Goal: Transaction & Acquisition: Book appointment/travel/reservation

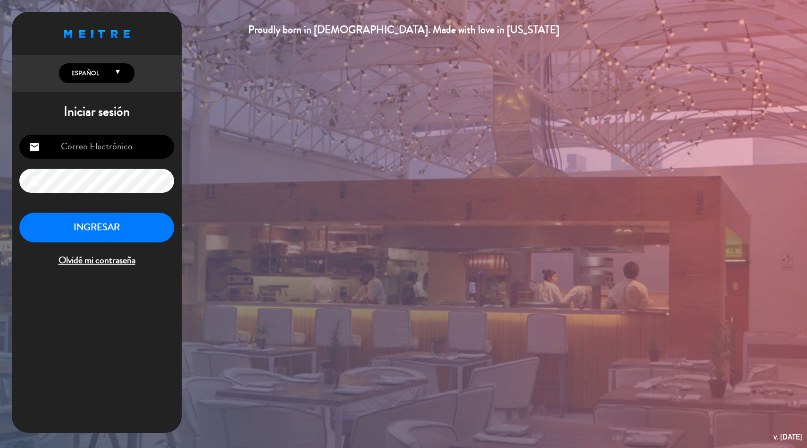
type input "[EMAIL_ADDRESS][DOMAIN_NAME]"
click at [90, 223] on button "INGRESAR" at bounding box center [96, 227] width 155 height 30
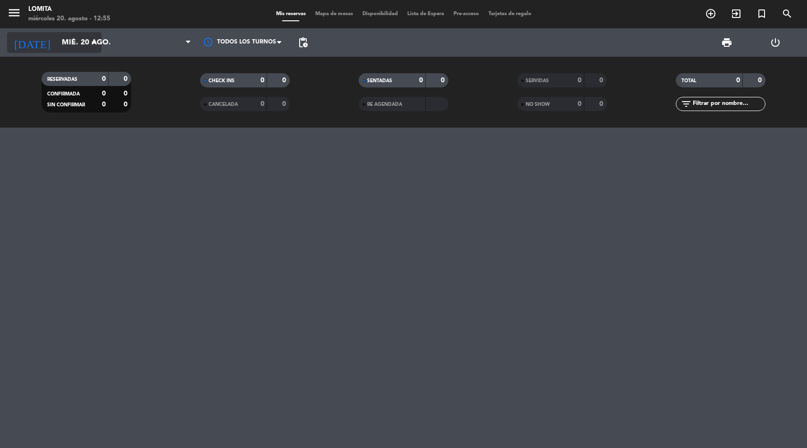
click at [75, 48] on input "mié. 20 ago." at bounding box center [107, 43] width 100 height 18
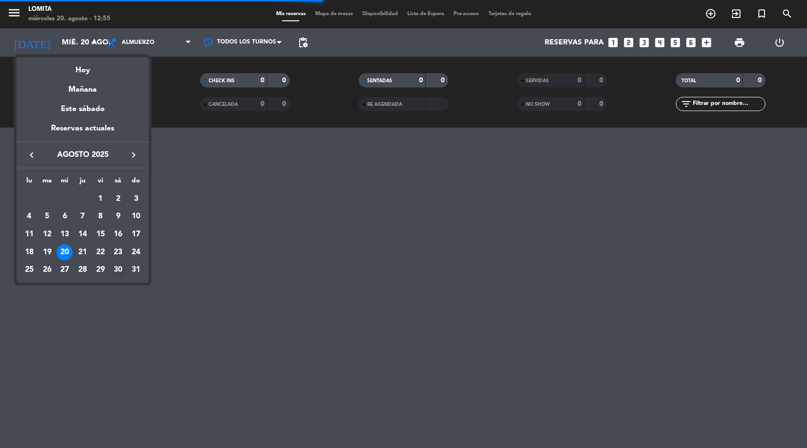
click at [117, 268] on div "30" at bounding box center [118, 270] width 16 height 16
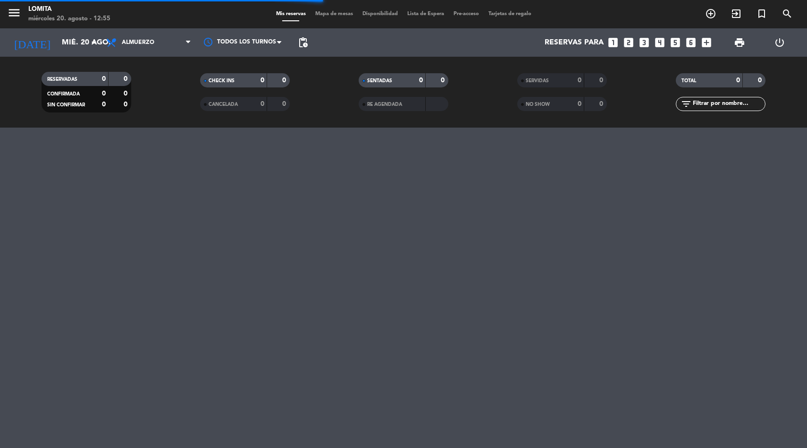
type input "sáb. 30 ago."
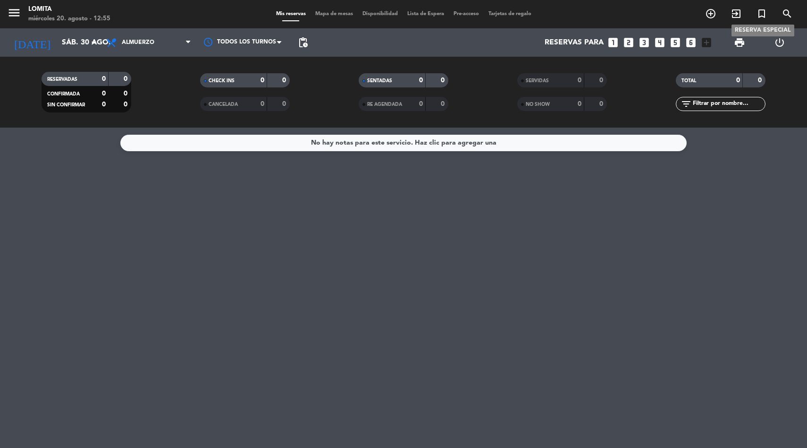
click at [765, 14] on icon "turned_in_not" at bounding box center [761, 13] width 11 height 11
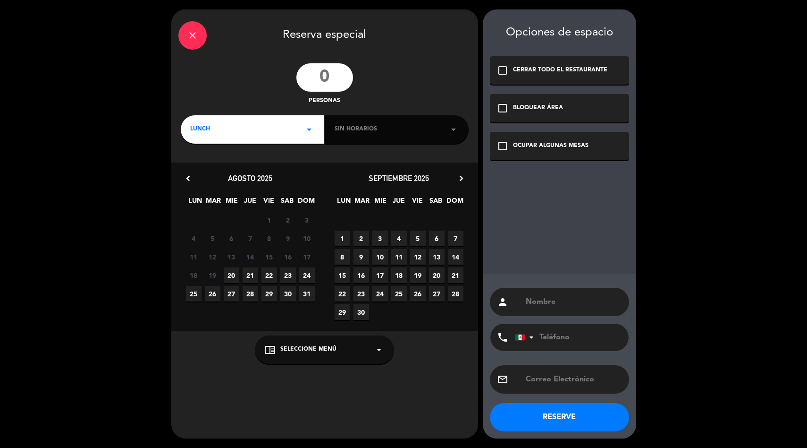
click at [332, 80] on input "number" at bounding box center [325, 77] width 57 height 28
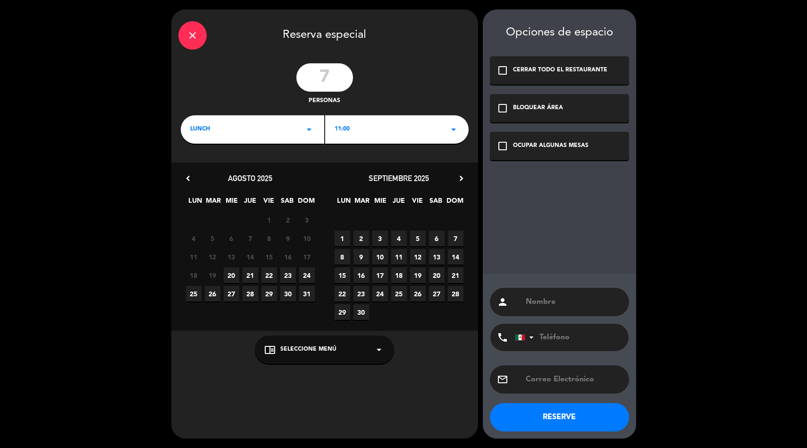
type input "7"
click at [343, 123] on div "11:00 arrow_drop_down" at bounding box center [397, 129] width 144 height 28
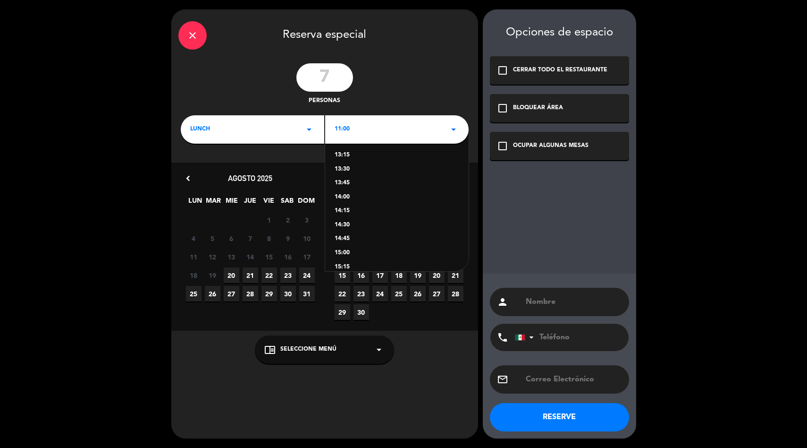
scroll to position [131, 0]
click at [349, 245] on div "15:00" at bounding box center [397, 247] width 125 height 9
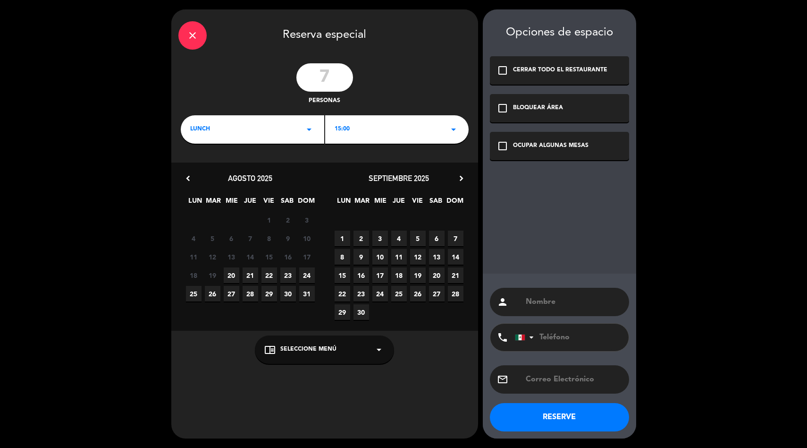
click at [502, 149] on icon "check_box_outline_blank" at bounding box center [502, 145] width 11 height 11
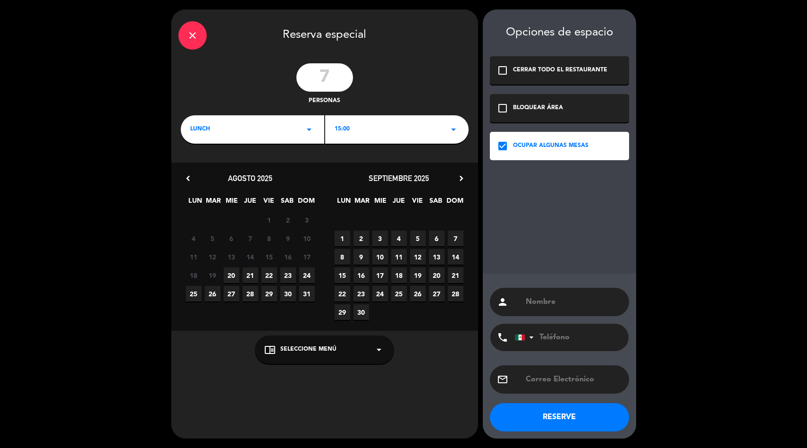
click at [323, 342] on div "chrome_reader_mode Seleccione Menú arrow_drop_down" at bounding box center [324, 349] width 139 height 28
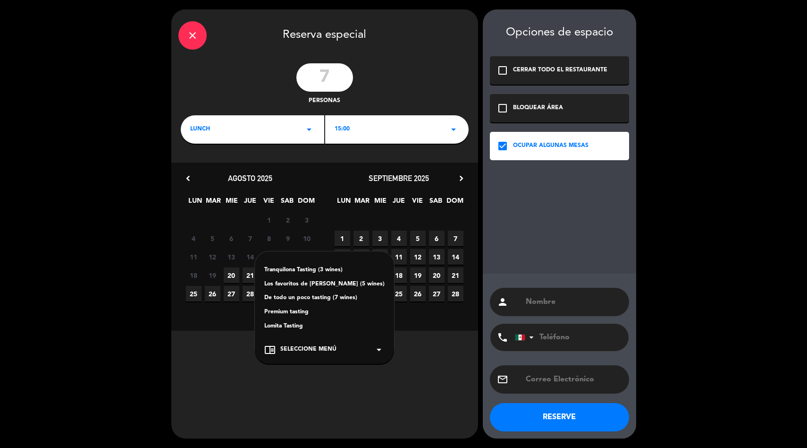
click at [303, 325] on div "Lomita Tasting" at bounding box center [324, 326] width 120 height 9
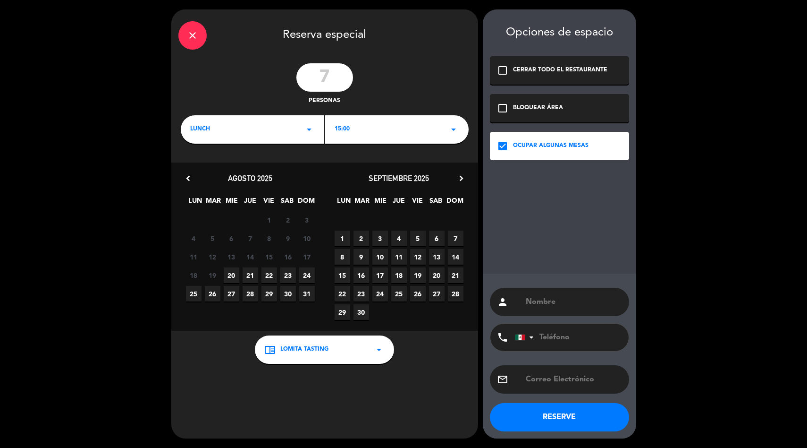
click at [530, 305] on input "text" at bounding box center [573, 301] width 97 height 13
type input "Maria Beltran"
click at [380, 123] on div "15:00 arrow_drop_down" at bounding box center [397, 129] width 144 height 28
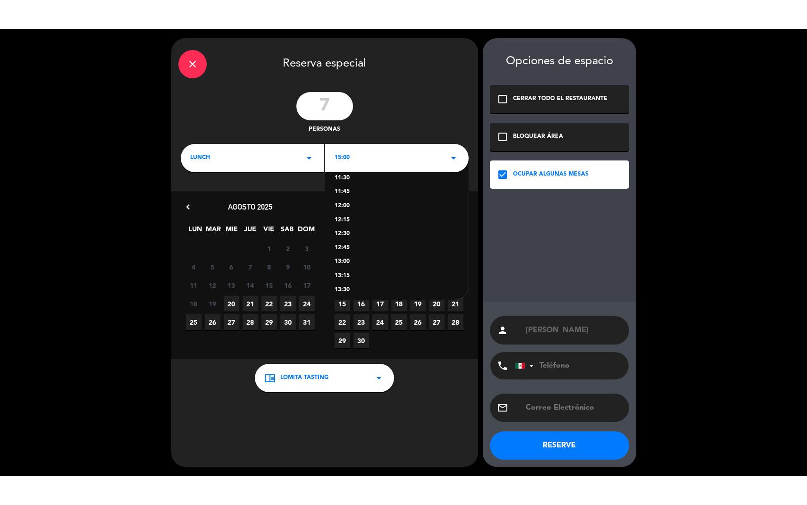
scroll to position [37, 0]
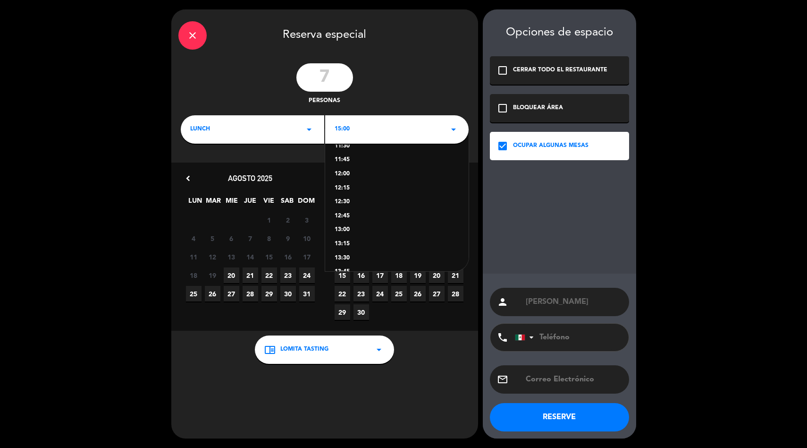
click at [354, 230] on div "13:00" at bounding box center [397, 229] width 125 height 9
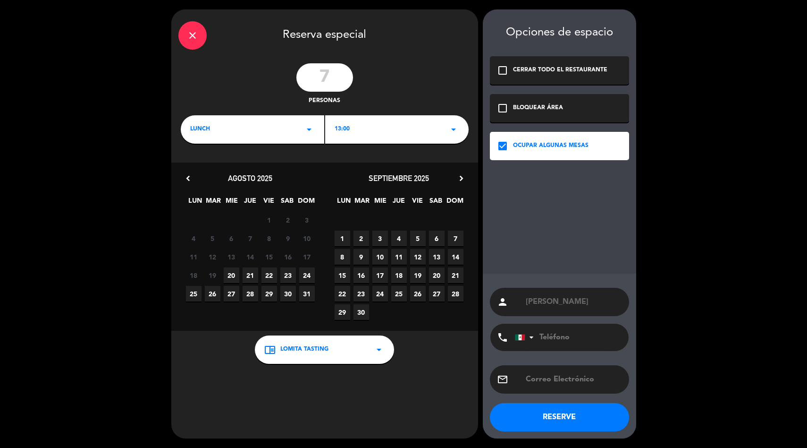
click at [559, 417] on button "RESERVE" at bounding box center [559, 417] width 139 height 28
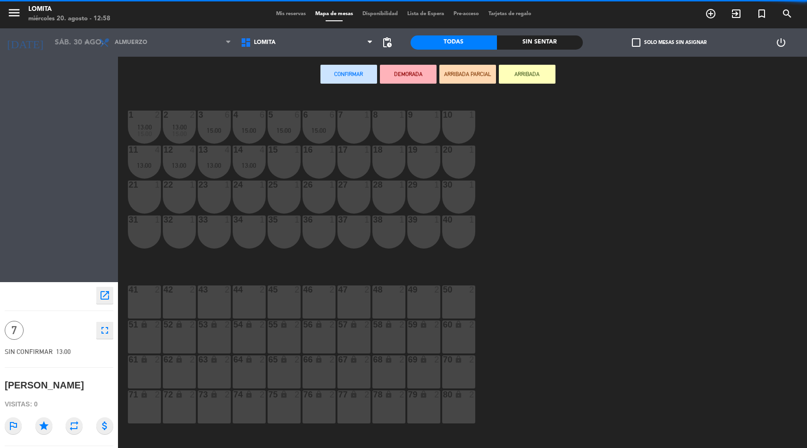
click at [297, 19] on div "menu Lomita miércoles 20. agosto - 12:58 Mis reservas Mapa de mesas Disponibili…" at bounding box center [403, 14] width 807 height 28
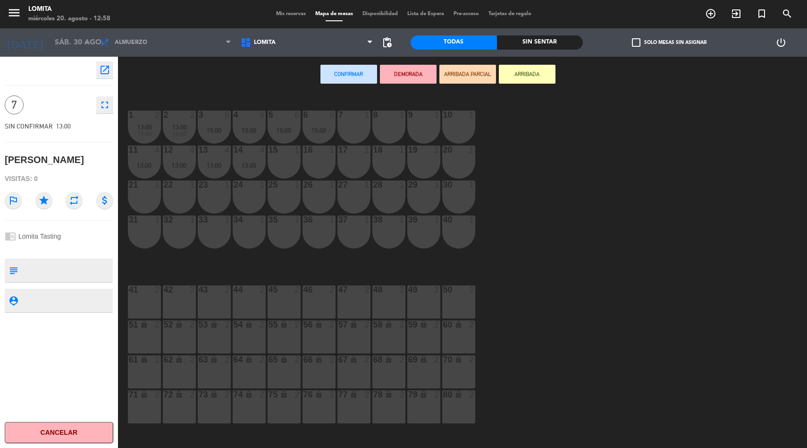
click at [296, 17] on div "Mis reservas Mapa de mesas Disponibilidad Lista de Espera Pre-acceso Tarjetas d…" at bounding box center [404, 14] width 265 height 8
click at [295, 12] on span "Mis reservas" at bounding box center [291, 13] width 39 height 5
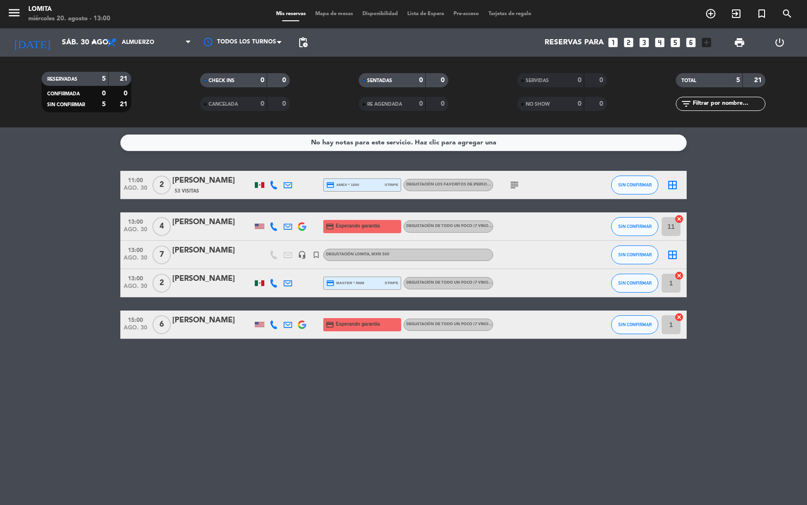
click at [203, 253] on div "Maria Beltran" at bounding box center [212, 251] width 80 height 12
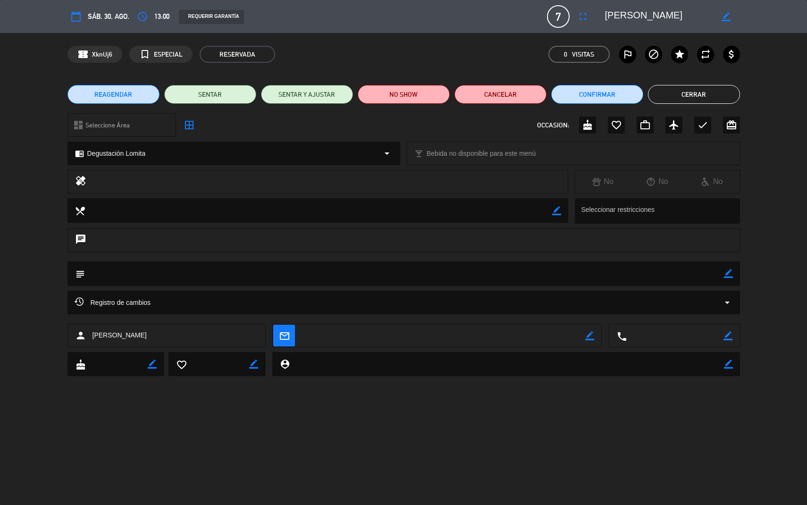
click at [727, 276] on icon "border_color" at bounding box center [728, 273] width 9 height 9
click at [729, 273] on icon at bounding box center [728, 273] width 9 height 9
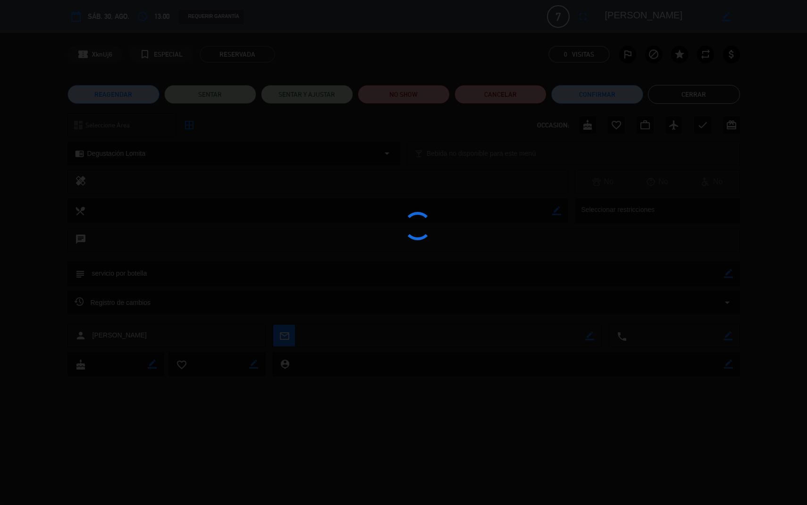
type textarea "servicio por botella"
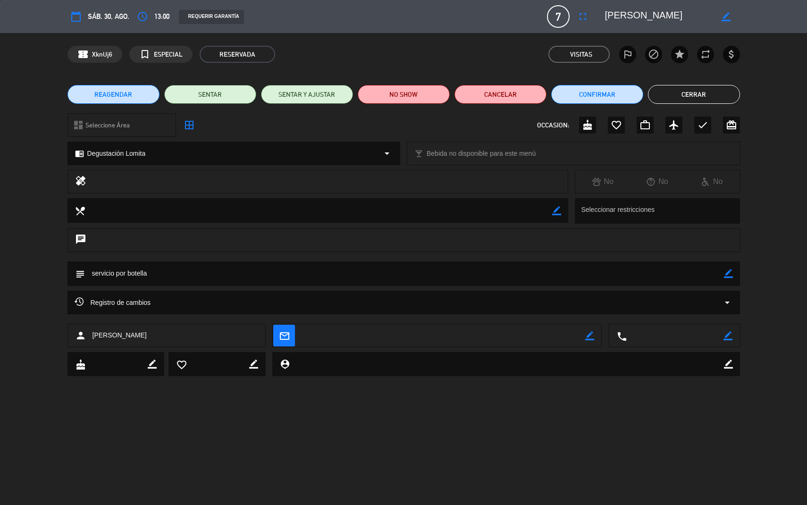
click at [684, 97] on button "Cerrar" at bounding box center [694, 94] width 92 height 19
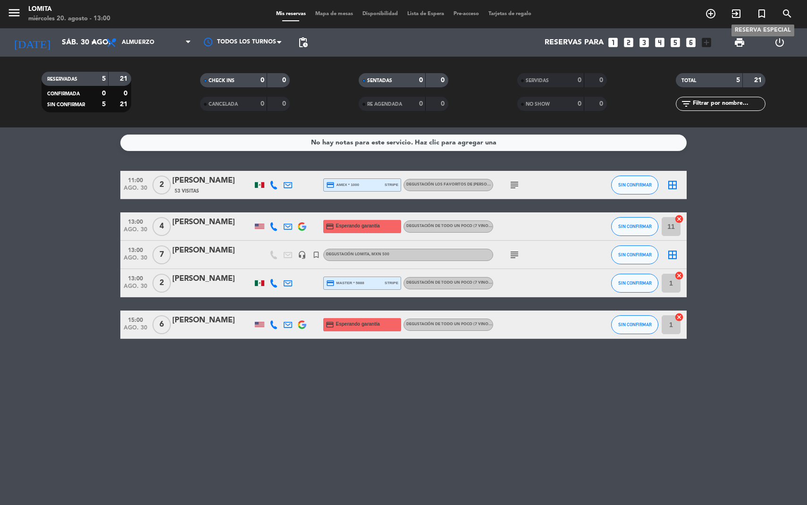
click at [759, 13] on icon "turned_in_not" at bounding box center [761, 13] width 11 height 11
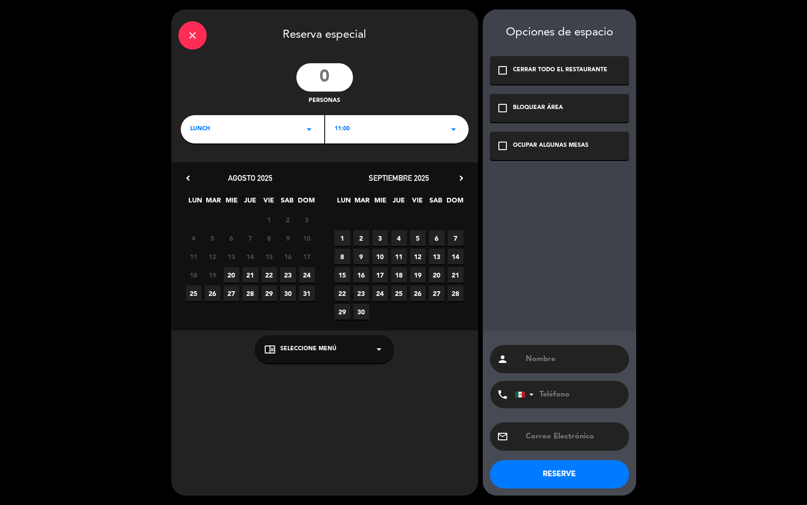
click at [332, 74] on input "number" at bounding box center [325, 77] width 57 height 28
click at [459, 178] on icon "chevron_right" at bounding box center [462, 178] width 10 height 10
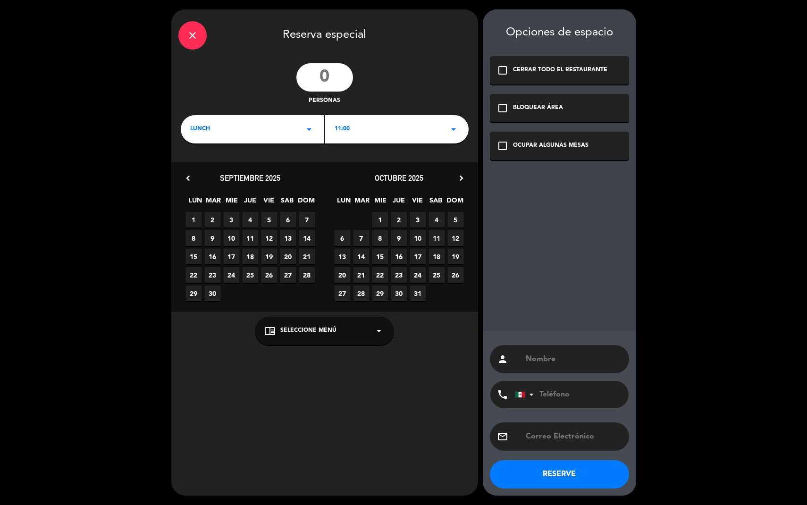
click at [417, 258] on span "17" at bounding box center [418, 257] width 16 height 16
click at [365, 334] on div "chrome_reader_mode Seleccione Menú arrow_drop_down" at bounding box center [324, 331] width 139 height 28
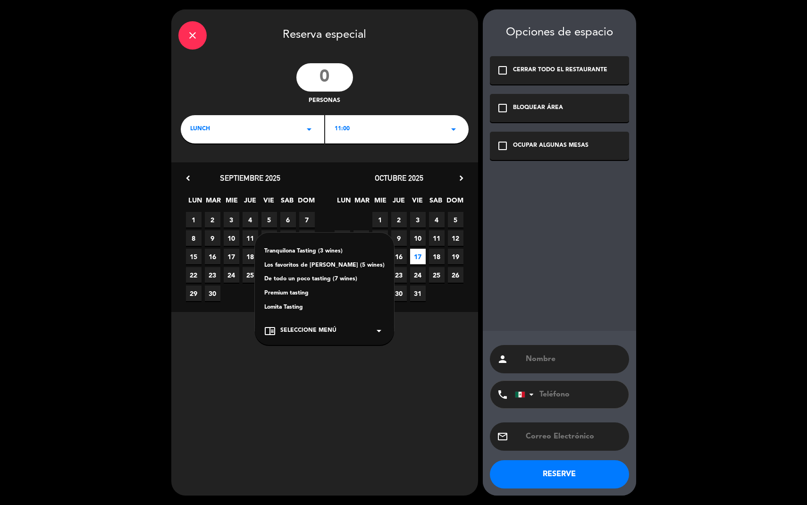
click at [317, 308] on div "Lomita Tasting" at bounding box center [324, 307] width 120 height 9
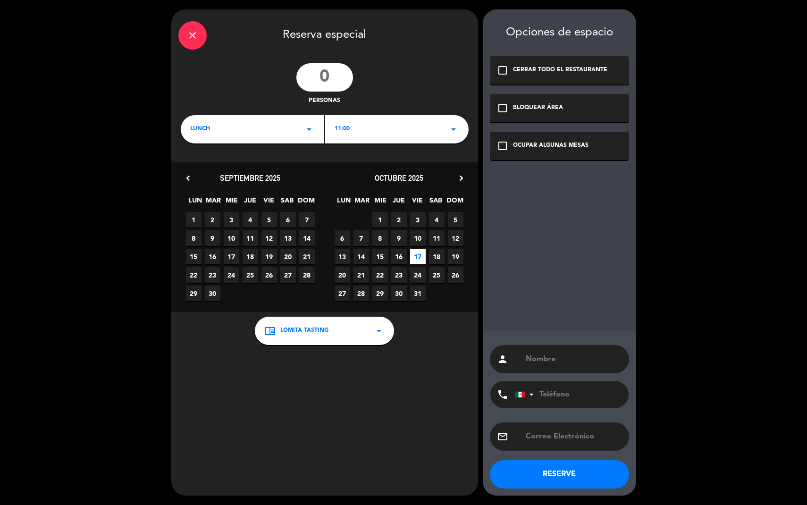
click at [413, 139] on div "11:00 arrow_drop_down" at bounding box center [397, 129] width 144 height 28
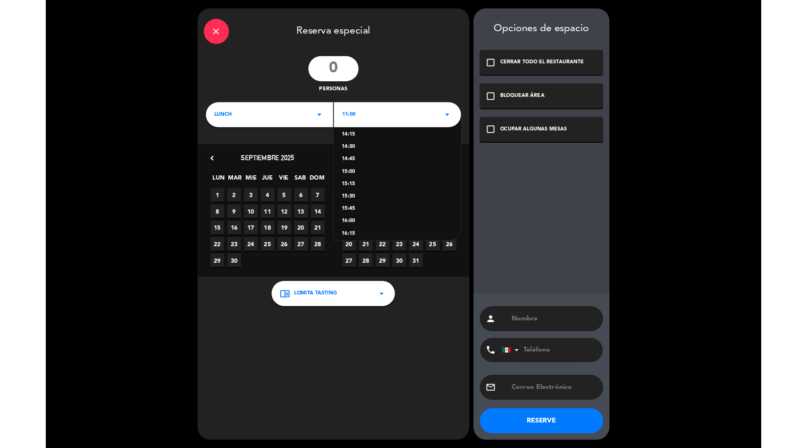
scroll to position [191, 0]
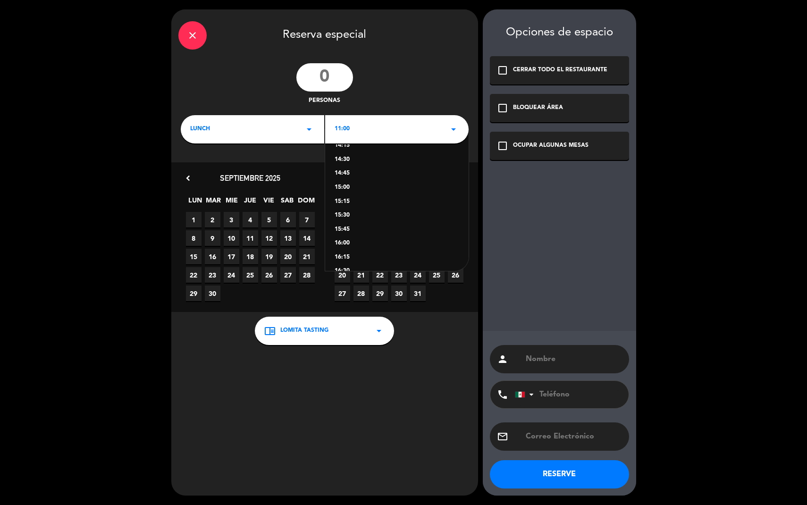
click at [347, 203] on div "15:15" at bounding box center [397, 201] width 125 height 9
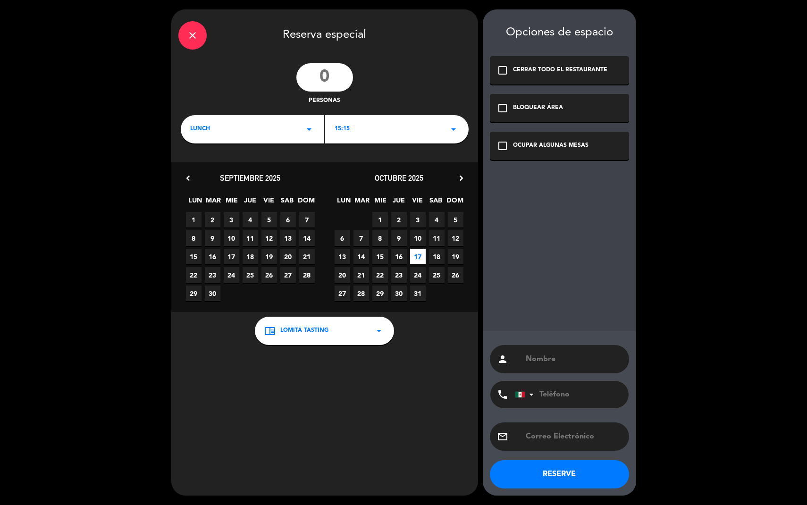
click at [504, 146] on icon "check_box_outline_blank" at bounding box center [502, 145] width 11 height 11
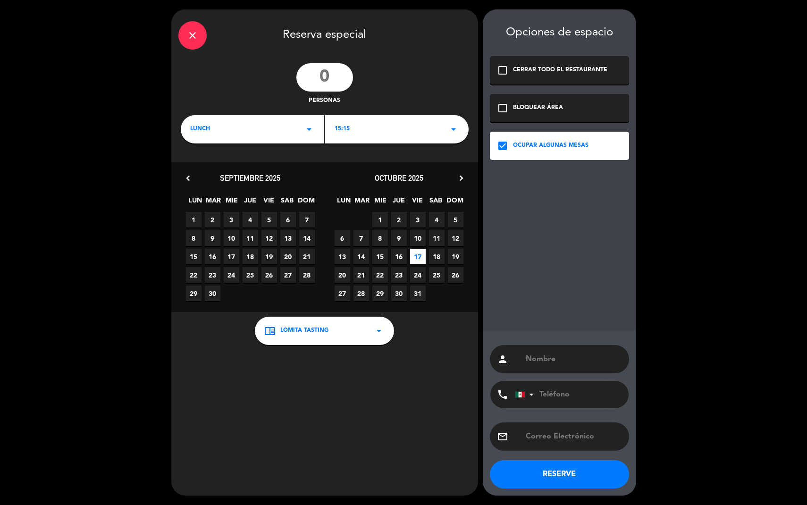
click at [554, 359] on input "text" at bounding box center [573, 359] width 97 height 13
click at [535, 364] on input "text" at bounding box center [573, 359] width 97 height 13
click at [539, 361] on input "text" at bounding box center [574, 359] width 94 height 13
paste input "L"
type input "Liz Escalante"
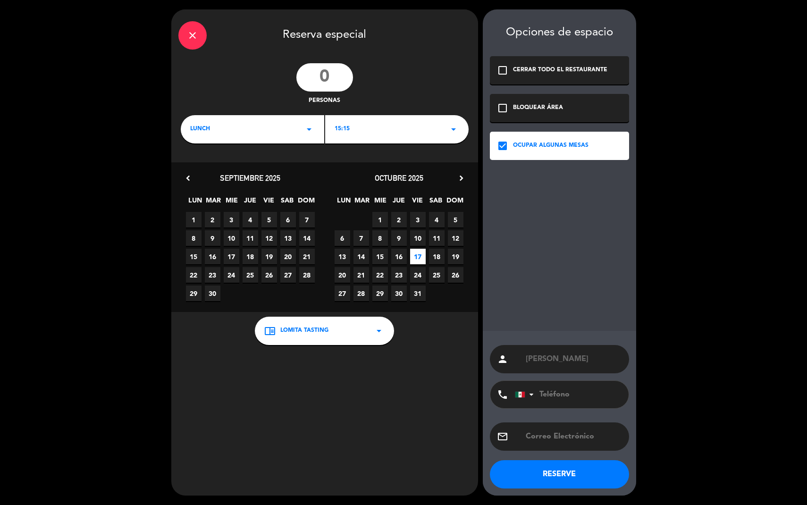
click at [327, 75] on input "number" at bounding box center [325, 77] width 57 height 28
type input "10"
click at [364, 337] on div "chrome_reader_mode Lomita Tasting arrow_drop_down" at bounding box center [324, 331] width 139 height 28
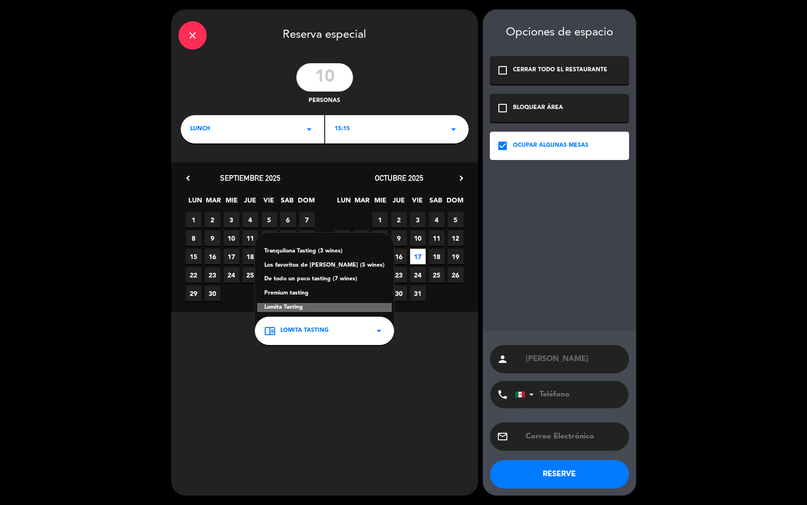
click at [338, 252] on div "Tranquilona Tasting (3 wines)" at bounding box center [324, 251] width 120 height 9
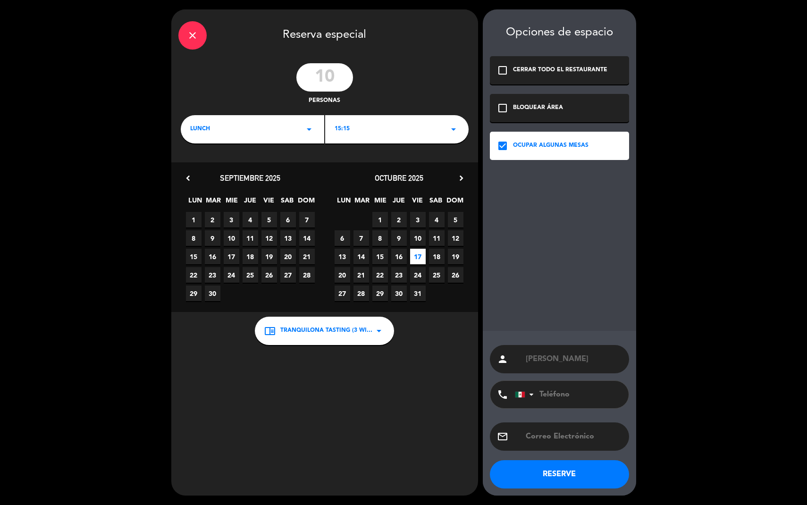
click at [579, 447] on button "RESERVE" at bounding box center [559, 474] width 139 height 28
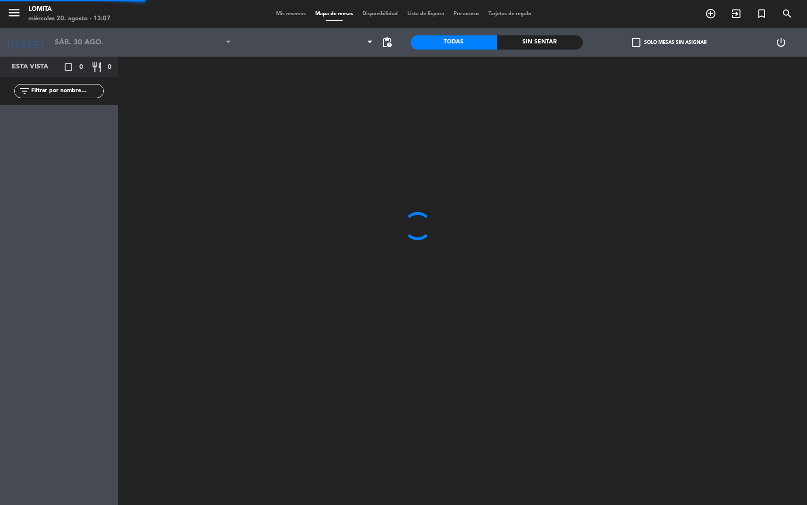
type input "vie. 17 oct."
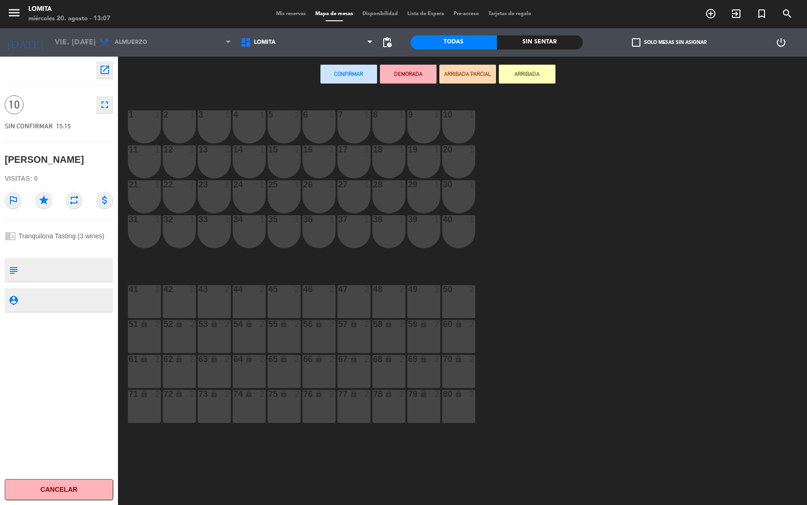
click at [289, 19] on div "menu Lomita miércoles 20. agosto - 13:07 Mis reservas Mapa de mesas Disponibili…" at bounding box center [403, 14] width 807 height 28
click at [289, 15] on span "Mis reservas" at bounding box center [291, 13] width 39 height 5
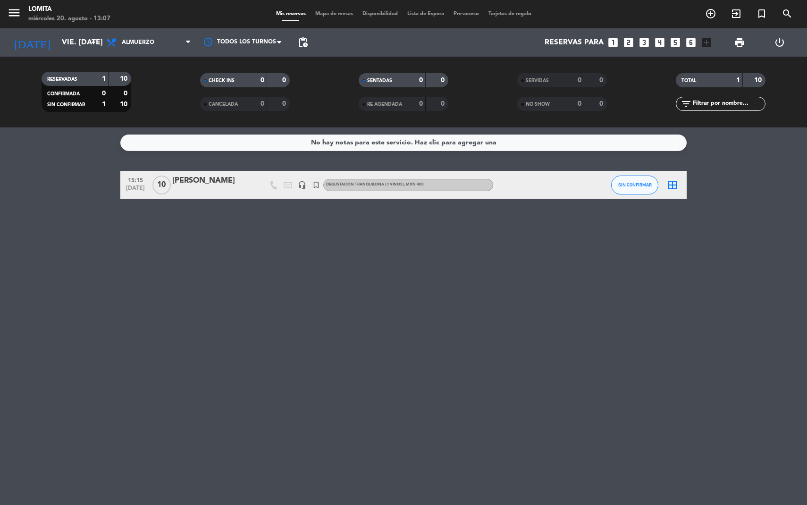
click at [212, 183] on div "Liz Escalante" at bounding box center [212, 181] width 80 height 12
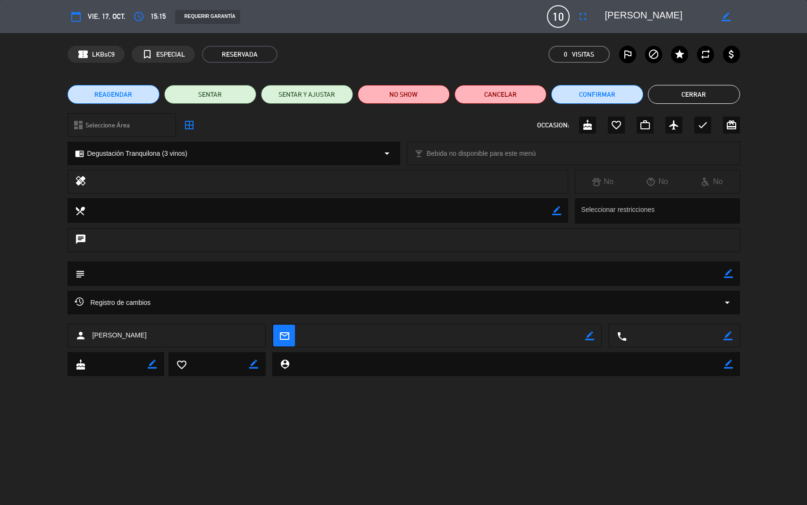
click at [711, 96] on button "Cerrar" at bounding box center [694, 94] width 92 height 19
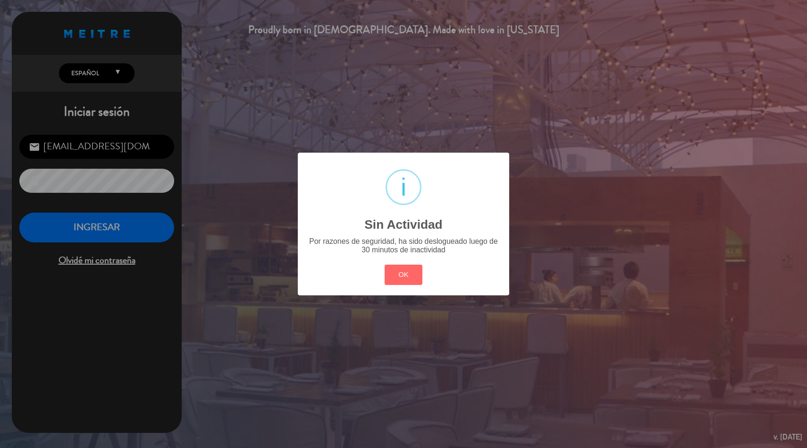
click at [408, 273] on button "OK" at bounding box center [404, 274] width 38 height 20
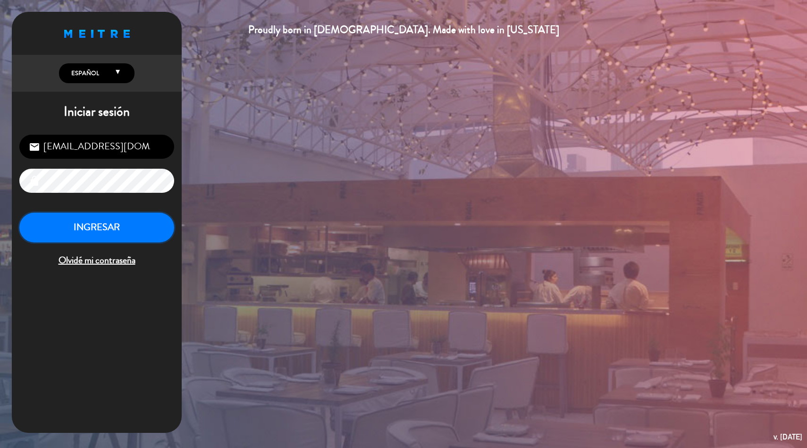
click at [144, 220] on button "INGRESAR" at bounding box center [96, 227] width 155 height 30
